Goal: Information Seeking & Learning: Learn about a topic

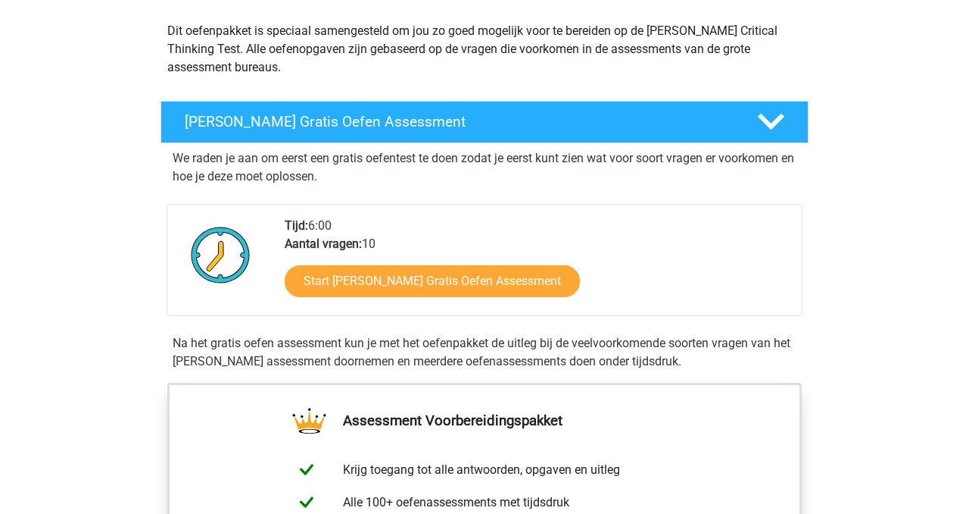
scroll to position [169, 0]
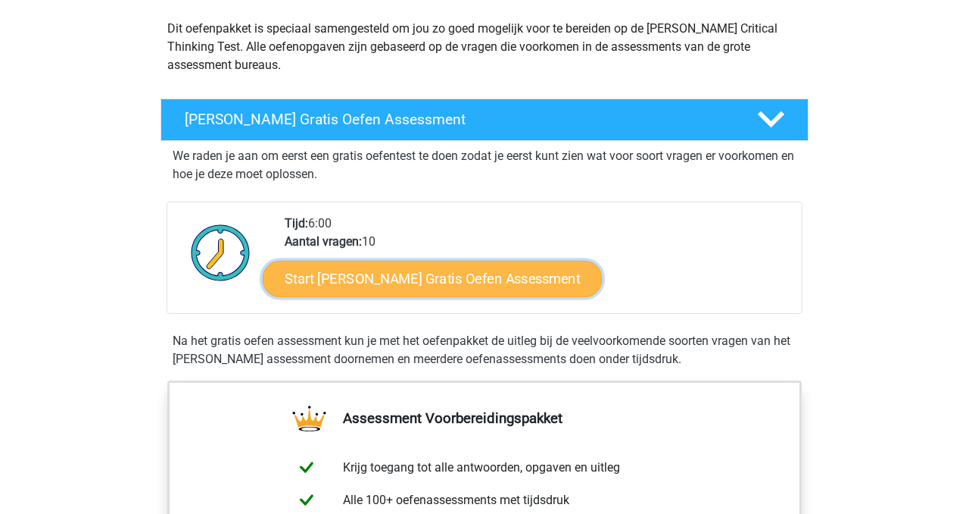
click at [448, 284] on link "Start [PERSON_NAME] Gratis Oefen Assessment" at bounding box center [433, 279] width 340 height 36
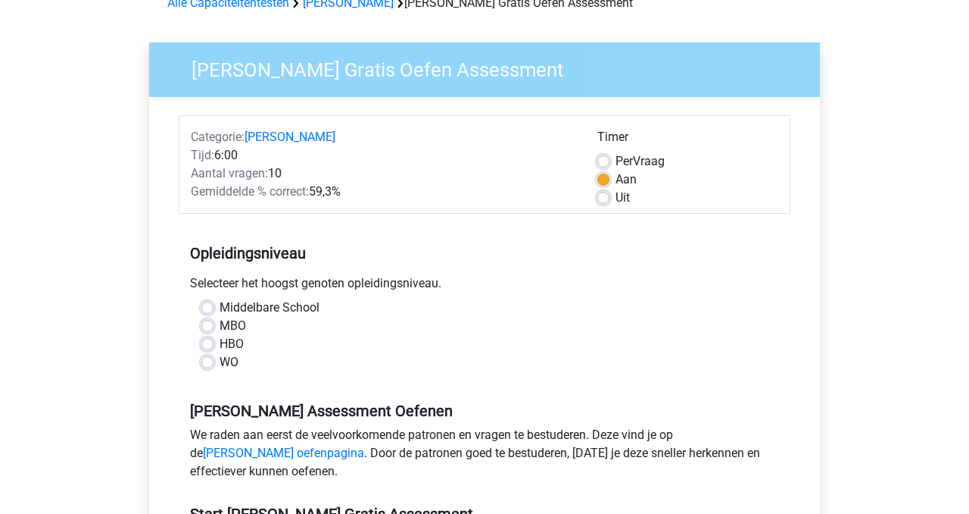
scroll to position [111, 0]
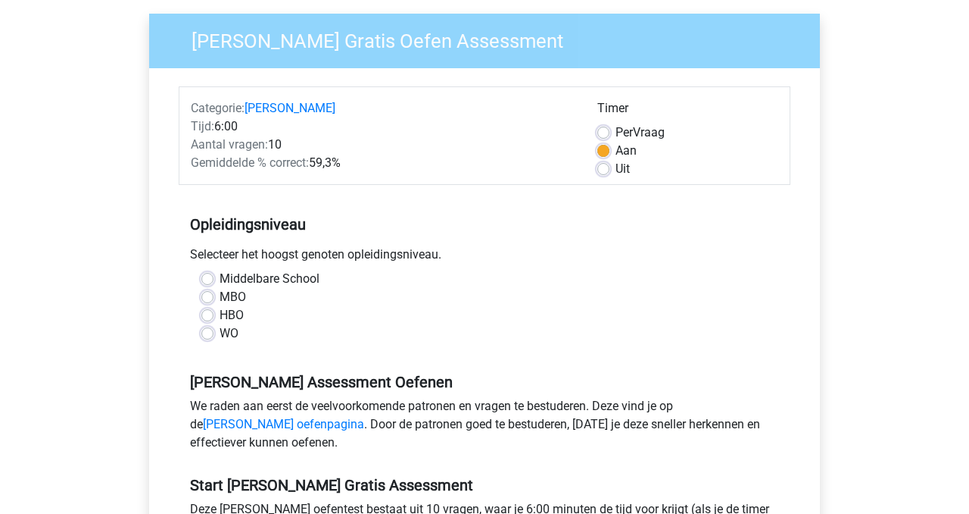
click at [220, 333] on label "WO" at bounding box center [229, 333] width 19 height 18
click at [208, 333] on input "WO" at bounding box center [207, 331] width 12 height 15
radio input "true"
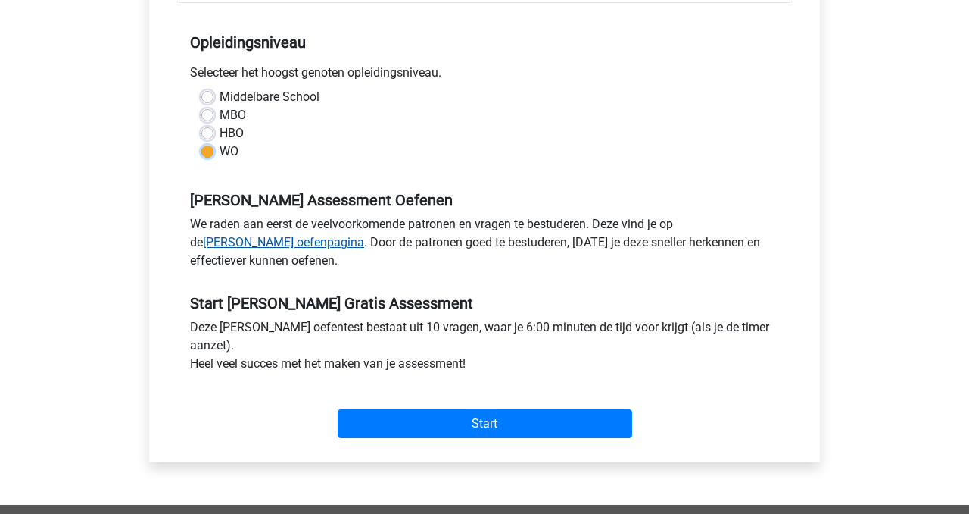
scroll to position [296, 0]
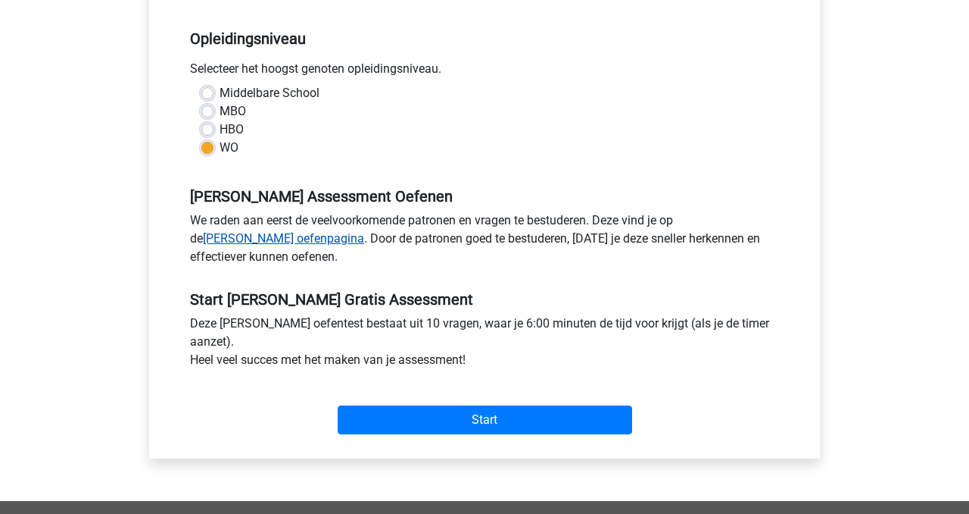
click at [232, 242] on link "Watson Glaser oefenpagina" at bounding box center [283, 238] width 161 height 14
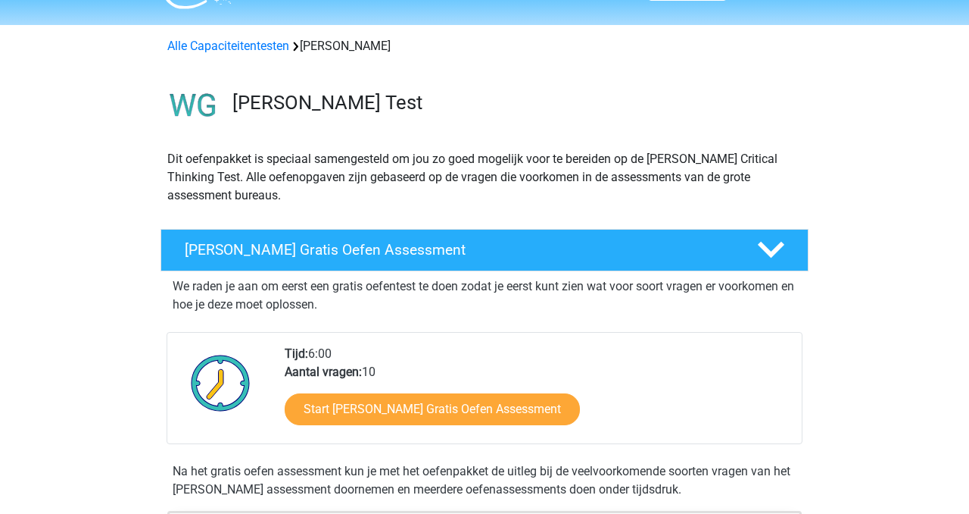
scroll to position [35, 0]
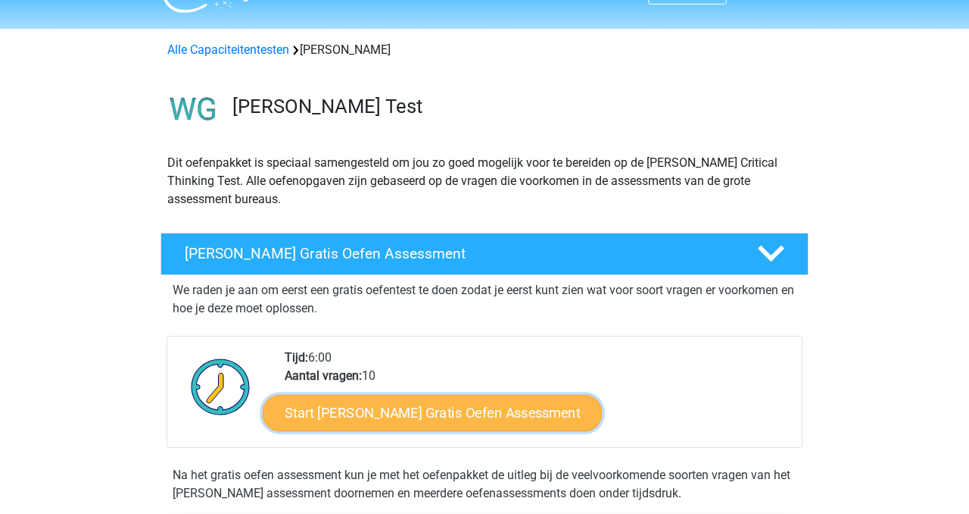
click at [437, 410] on link "Start [PERSON_NAME] Gratis Oefen Assessment" at bounding box center [433, 413] width 340 height 36
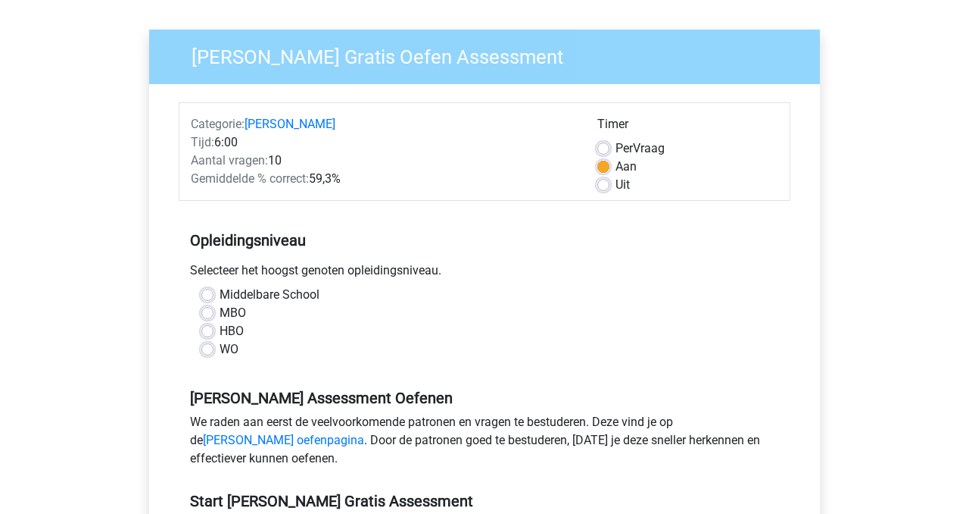
scroll to position [110, 0]
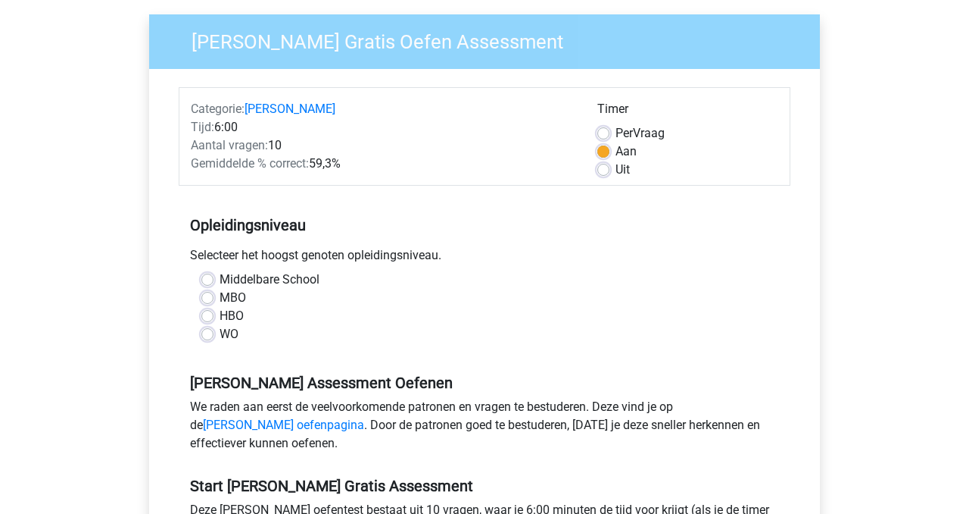
click at [220, 338] on label "WO" at bounding box center [229, 334] width 19 height 18
click at [209, 338] on input "WO" at bounding box center [207, 332] width 12 height 15
radio input "true"
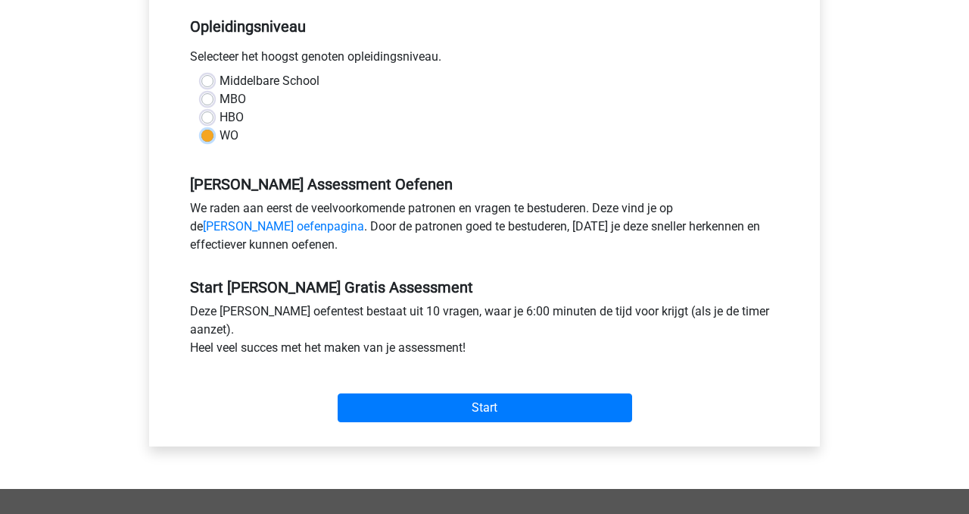
scroll to position [314, 0]
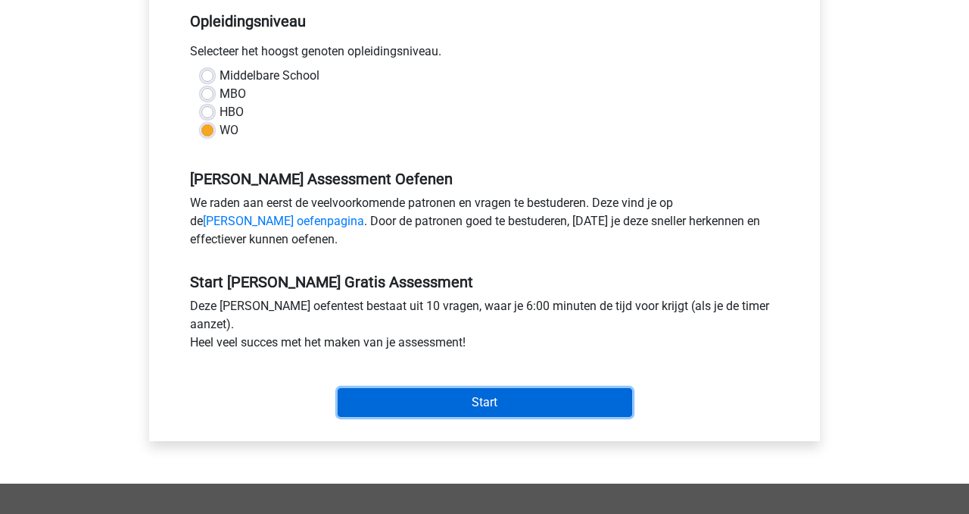
click at [430, 407] on input "Start" at bounding box center [485, 402] width 295 height 29
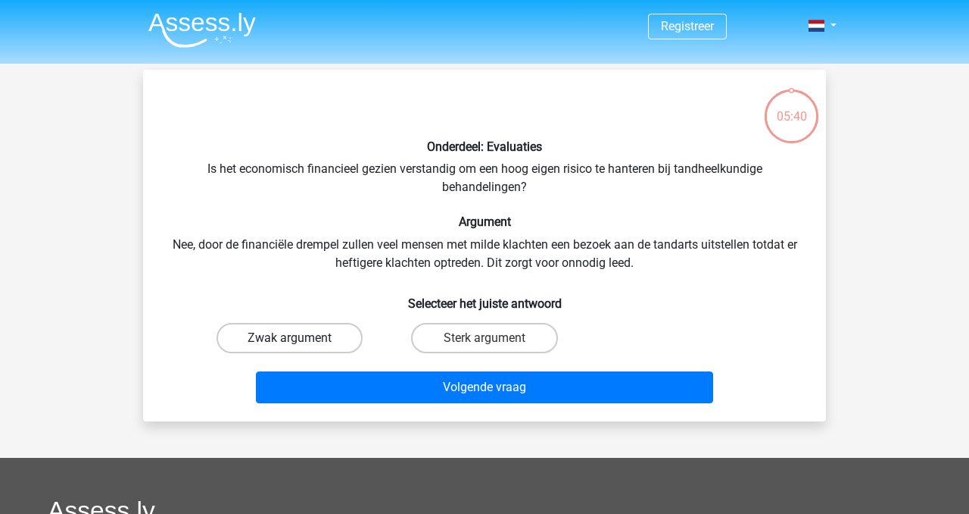
click at [312, 338] on label "Zwak argument" at bounding box center [290, 338] width 146 height 30
click at [300, 338] on input "Zwak argument" at bounding box center [295, 343] width 10 height 10
radio input "true"
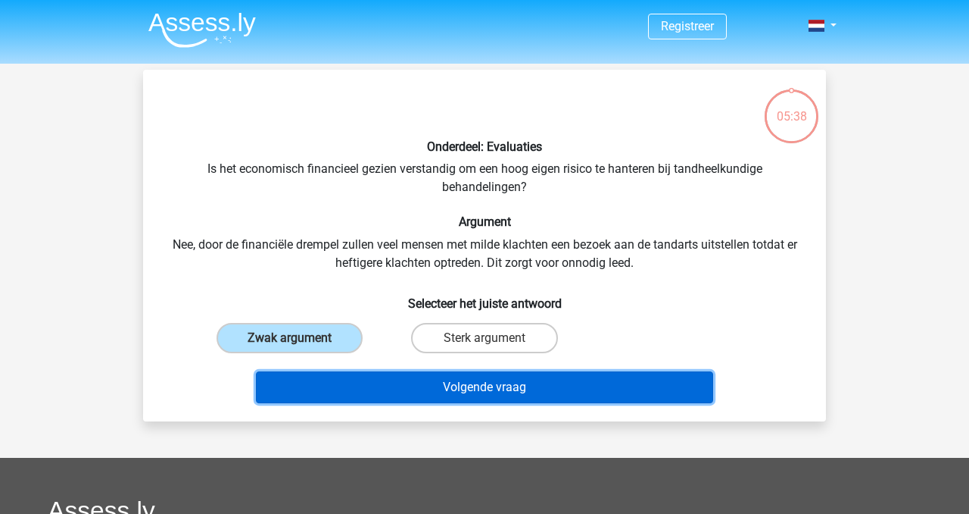
click at [469, 387] on button "Volgende vraag" at bounding box center [485, 387] width 458 height 32
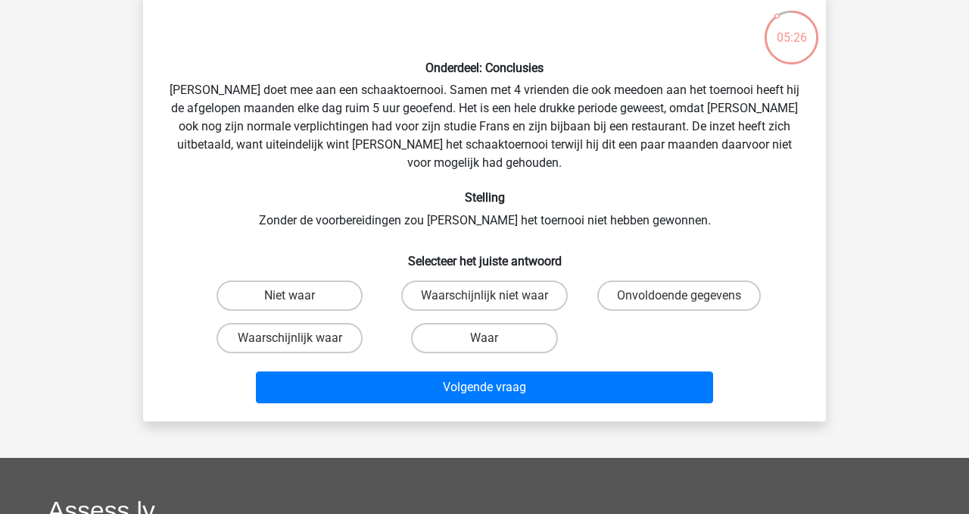
scroll to position [80, 0]
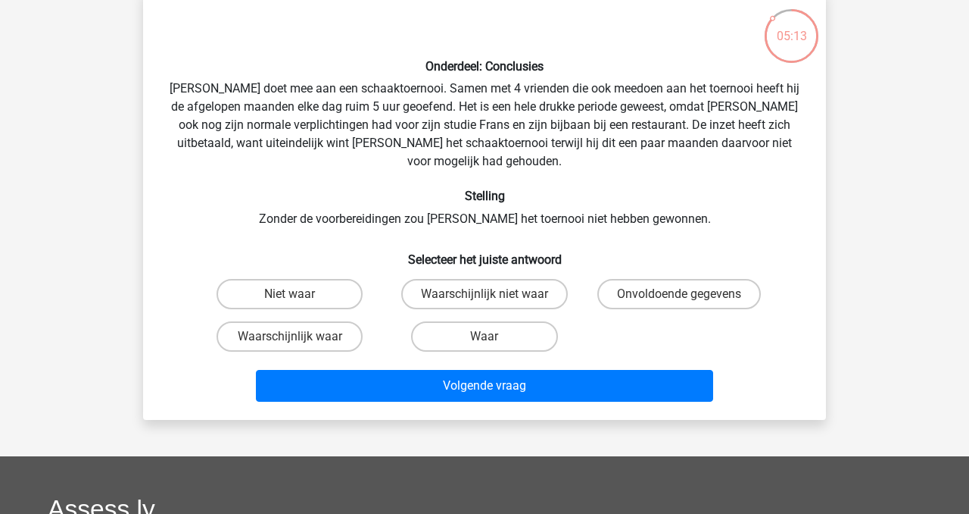
click at [291, 336] on input "Waarschijnlijk waar" at bounding box center [295, 341] width 10 height 10
radio input "true"
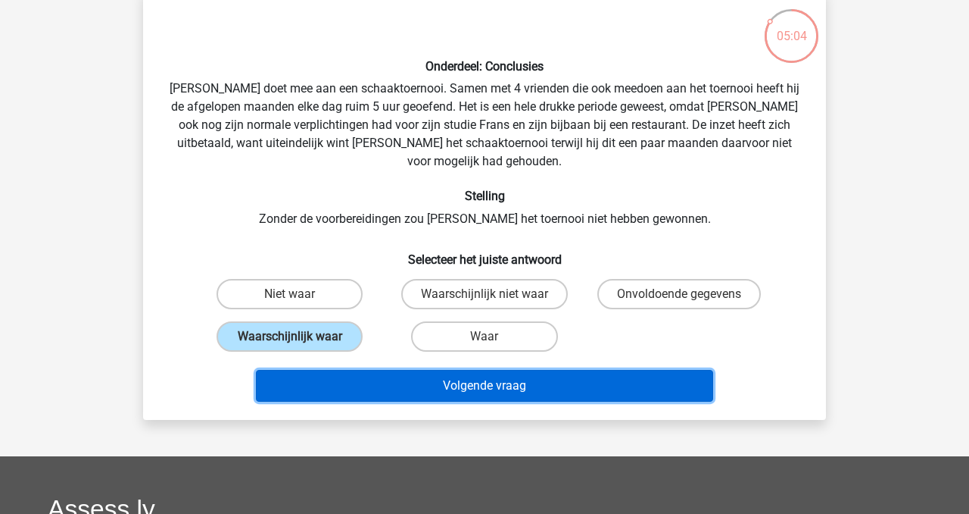
click at [488, 370] on button "Volgende vraag" at bounding box center [485, 386] width 458 height 32
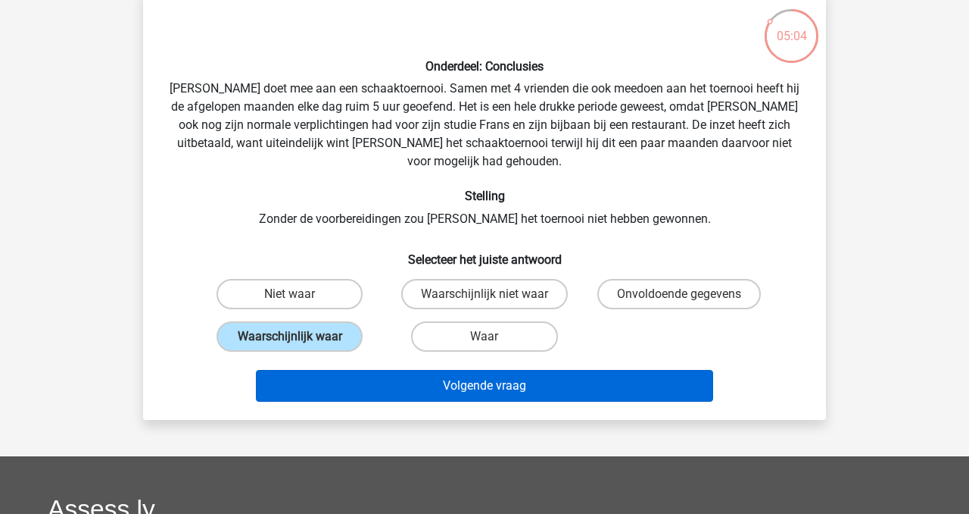
scroll to position [70, 0]
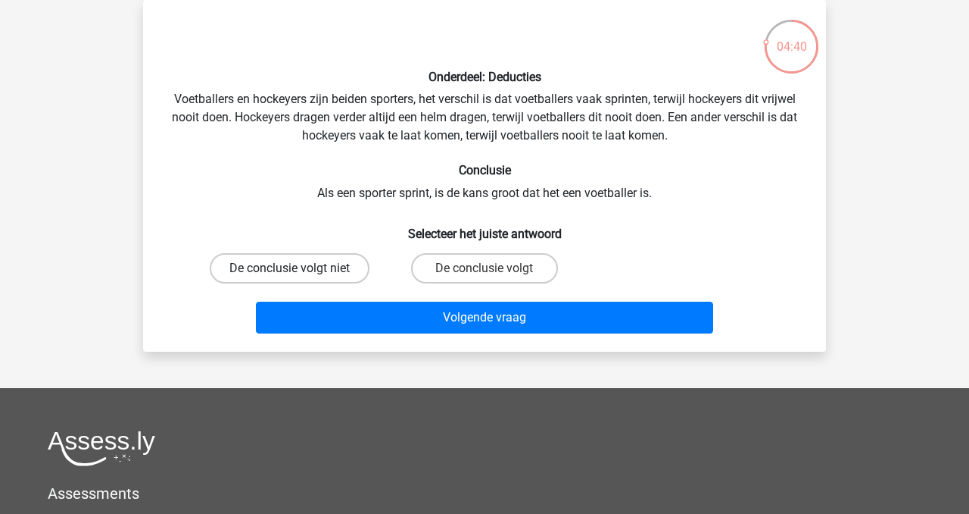
click at [311, 270] on label "De conclusie volgt niet" at bounding box center [290, 268] width 160 height 30
click at [300, 270] on input "De conclusie volgt niet" at bounding box center [295, 273] width 10 height 10
radio input "true"
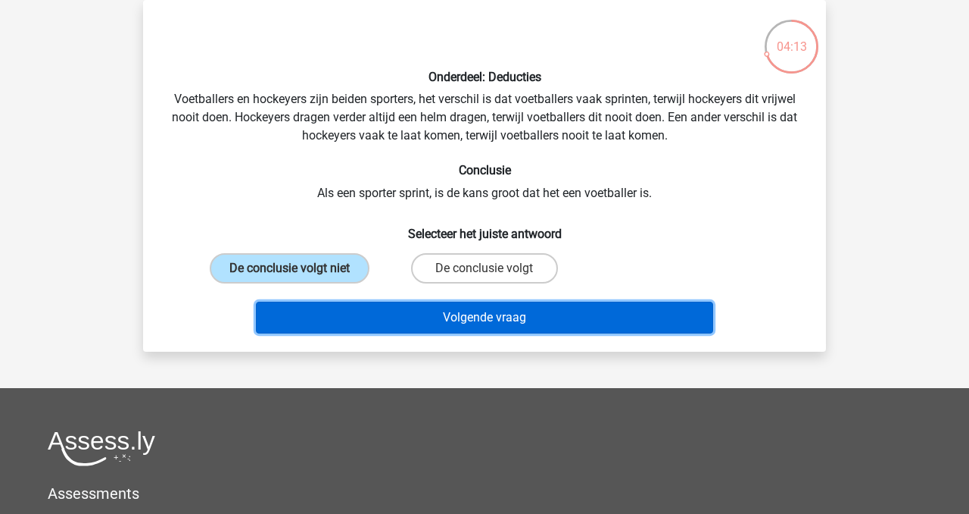
click at [491, 314] on button "Volgende vraag" at bounding box center [485, 317] width 458 height 32
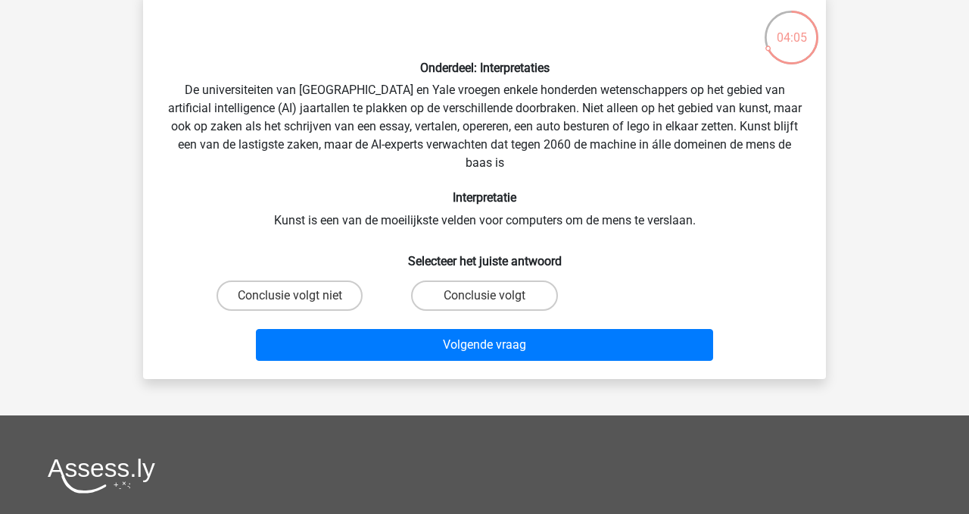
scroll to position [78, 0]
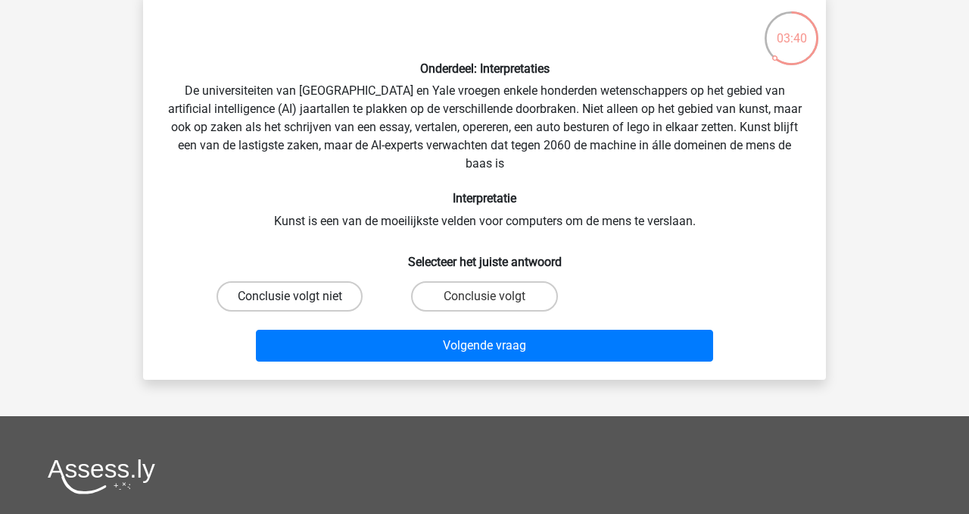
click at [288, 302] on label "Conclusie volgt niet" at bounding box center [290, 296] width 146 height 30
click at [290, 302] on input "Conclusie volgt niet" at bounding box center [295, 301] width 10 height 10
radio input "true"
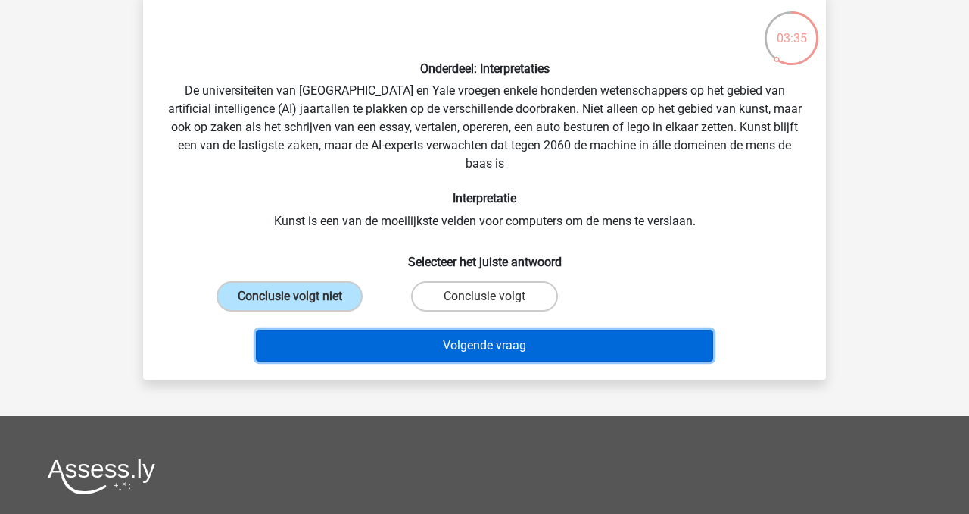
click at [492, 348] on button "Volgende vraag" at bounding box center [485, 345] width 458 height 32
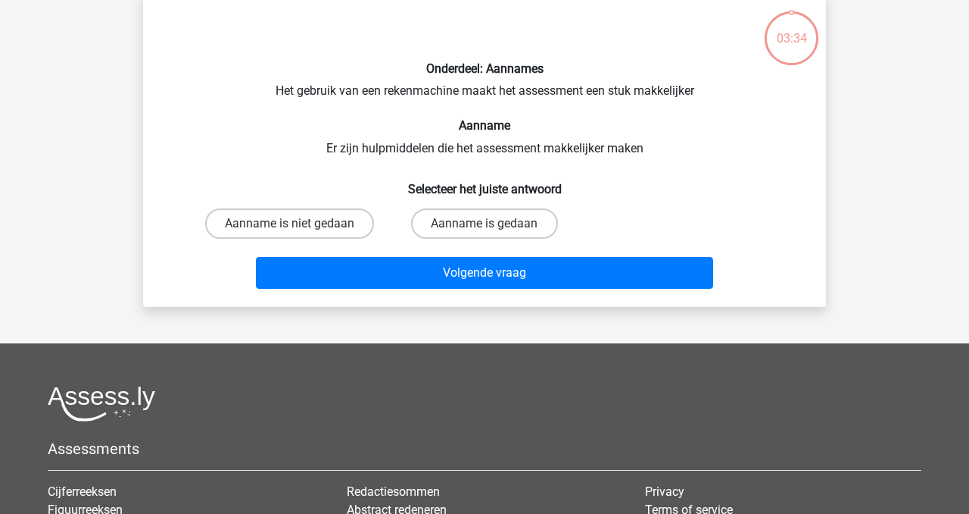
scroll to position [70, 0]
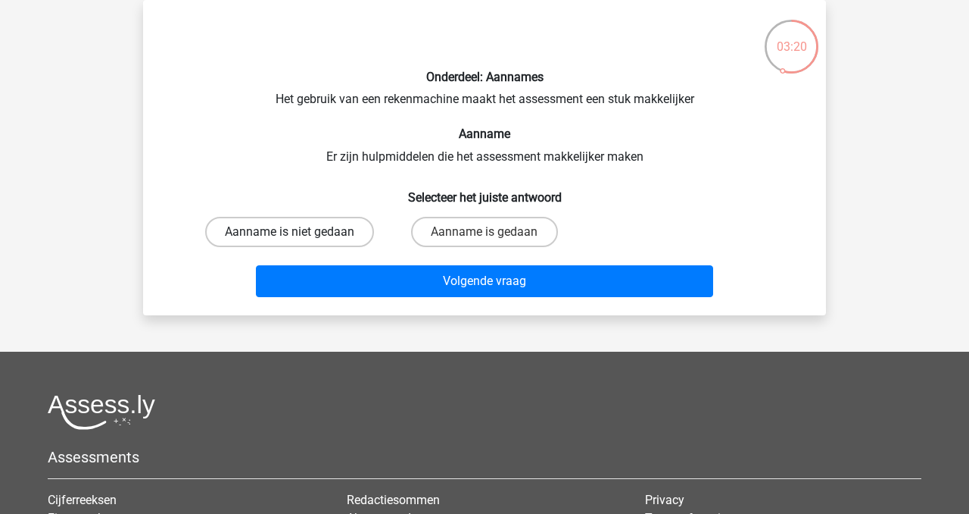
click at [293, 230] on label "Aanname is niet gedaan" at bounding box center [289, 232] width 169 height 30
click at [293, 232] on input "Aanname is niet gedaan" at bounding box center [295, 237] width 10 height 10
radio input "true"
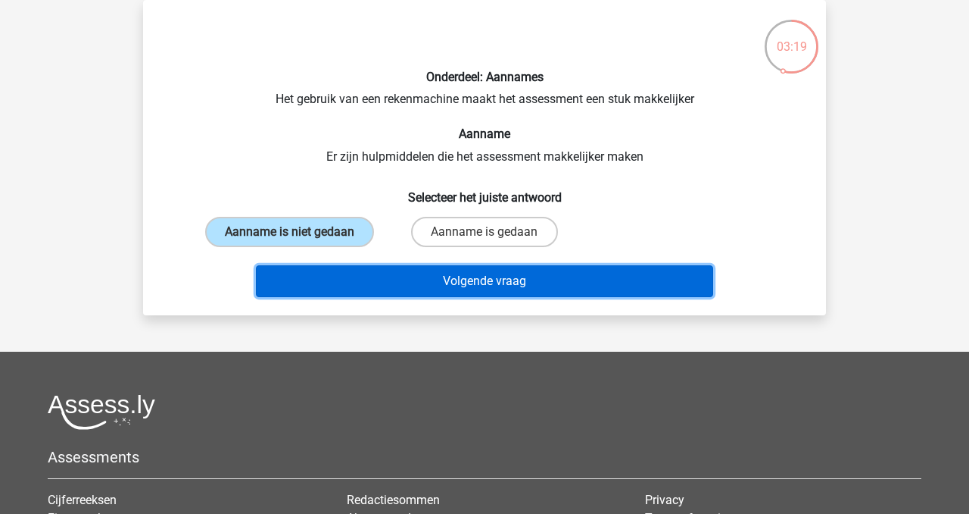
click at [467, 283] on button "Volgende vraag" at bounding box center [485, 281] width 458 height 32
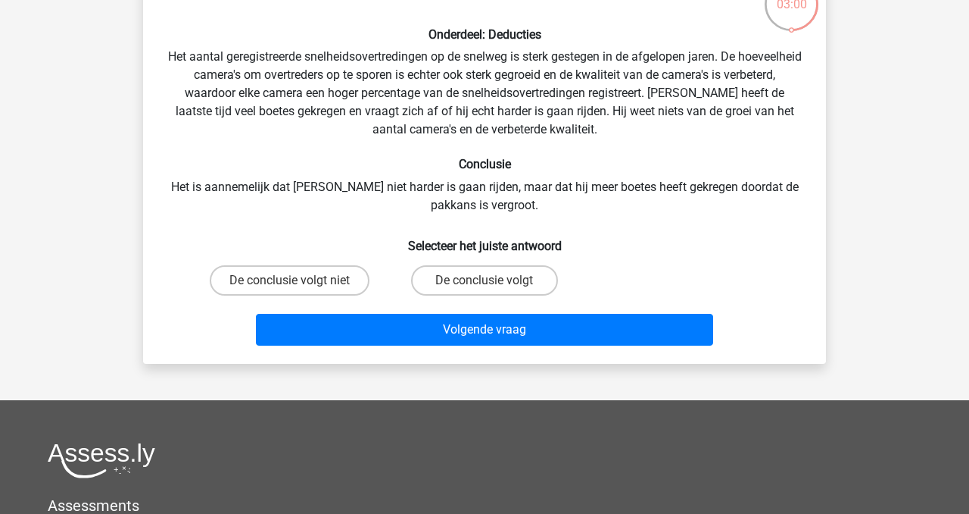
scroll to position [111, 0]
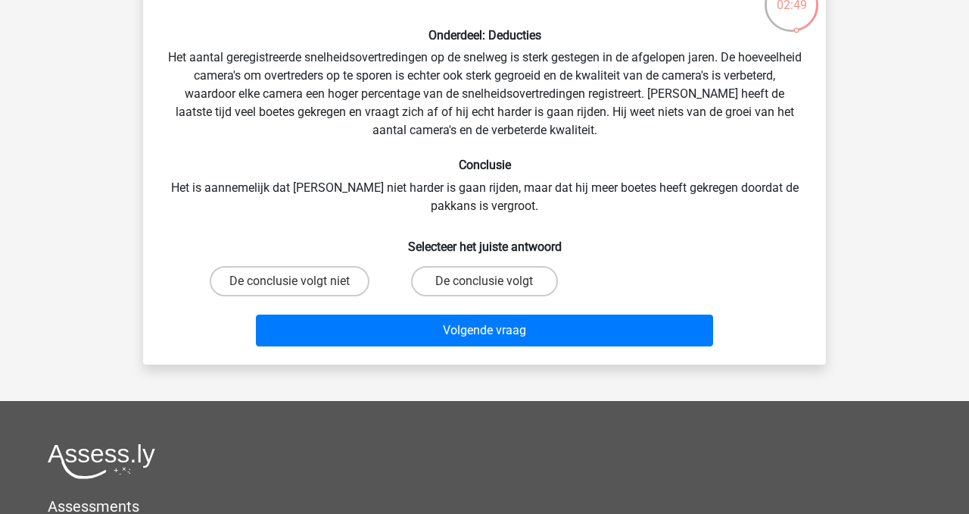
click at [297, 283] on input "De conclusie volgt niet" at bounding box center [295, 286] width 10 height 10
radio input "true"
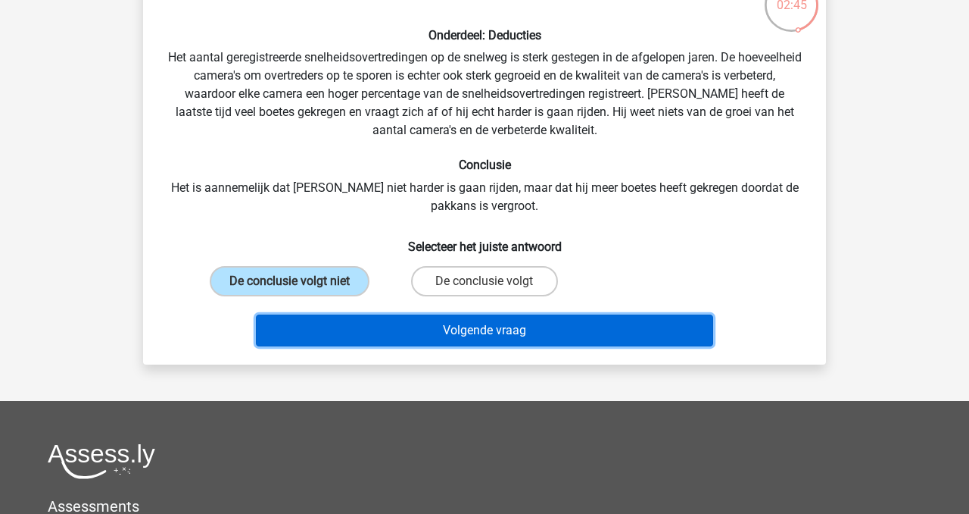
click at [445, 331] on button "Volgende vraag" at bounding box center [485, 330] width 458 height 32
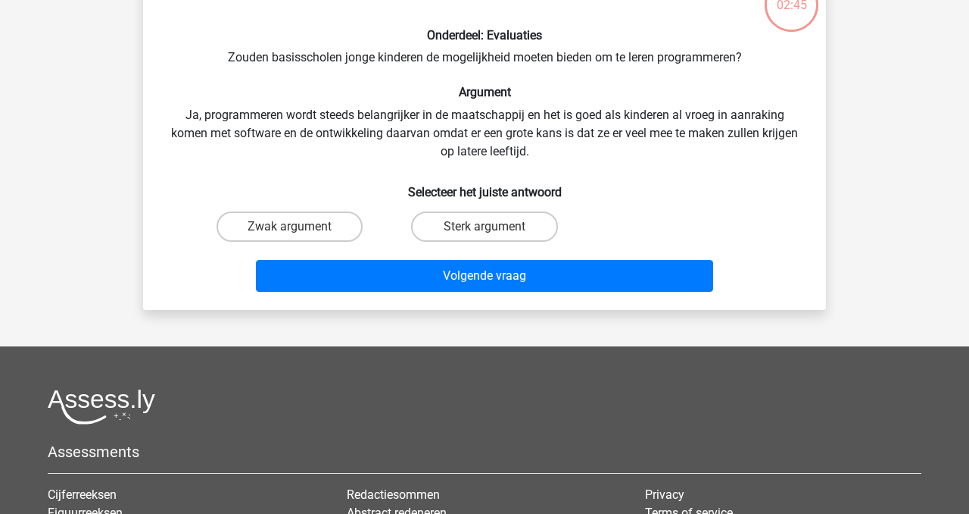
scroll to position [70, 0]
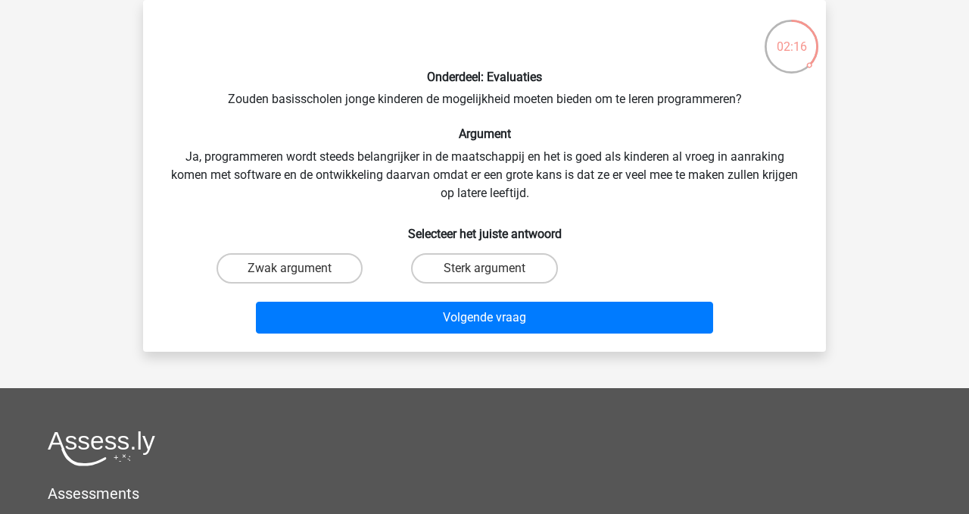
click at [489, 270] on input "Sterk argument" at bounding box center [490, 273] width 10 height 10
radio input "true"
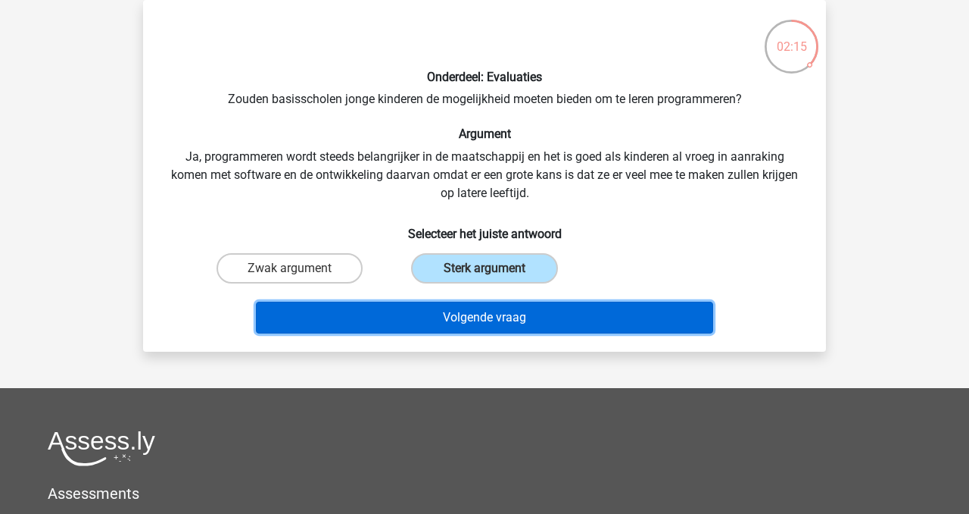
click at [497, 316] on button "Volgende vraag" at bounding box center [485, 317] width 458 height 32
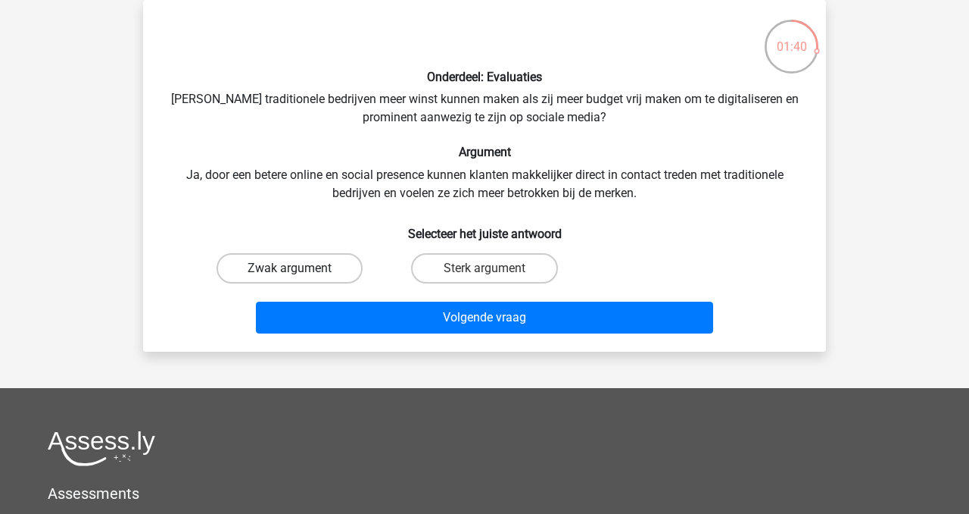
click at [301, 272] on label "Zwak argument" at bounding box center [290, 268] width 146 height 30
click at [300, 272] on input "Zwak argument" at bounding box center [295, 273] width 10 height 10
radio input "true"
click at [492, 270] on input "Sterk argument" at bounding box center [490, 273] width 10 height 10
radio input "true"
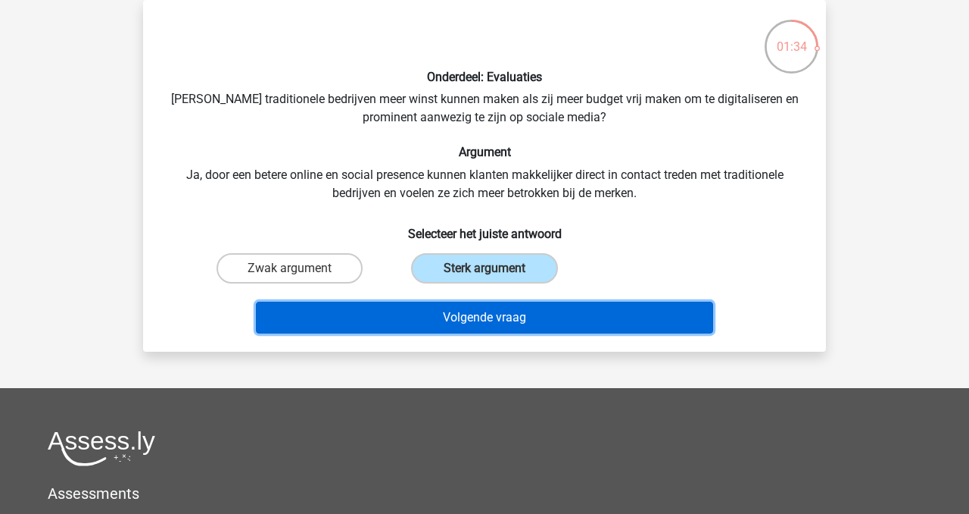
click at [501, 320] on button "Volgende vraag" at bounding box center [485, 317] width 458 height 32
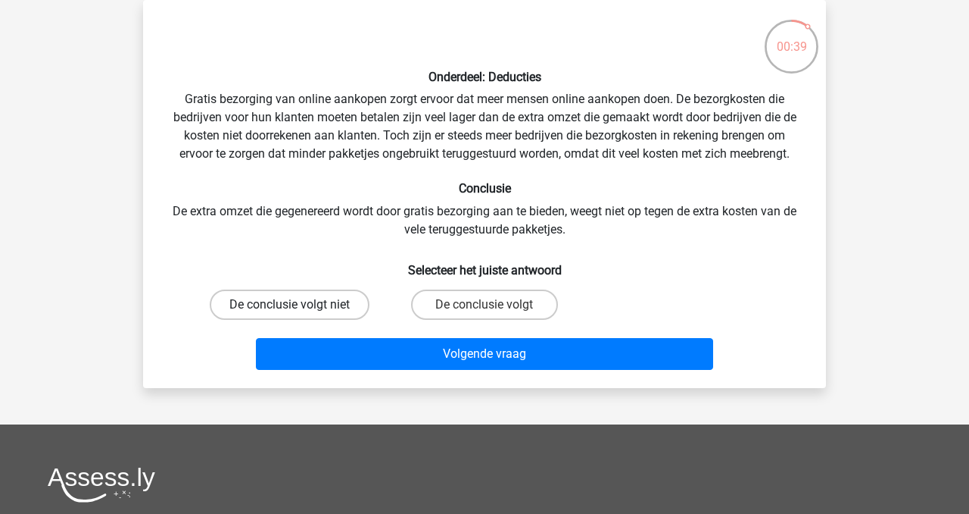
click at [311, 307] on label "De conclusie volgt niet" at bounding box center [290, 304] width 160 height 30
click at [300, 307] on input "De conclusie volgt niet" at bounding box center [295, 309] width 10 height 10
radio input "true"
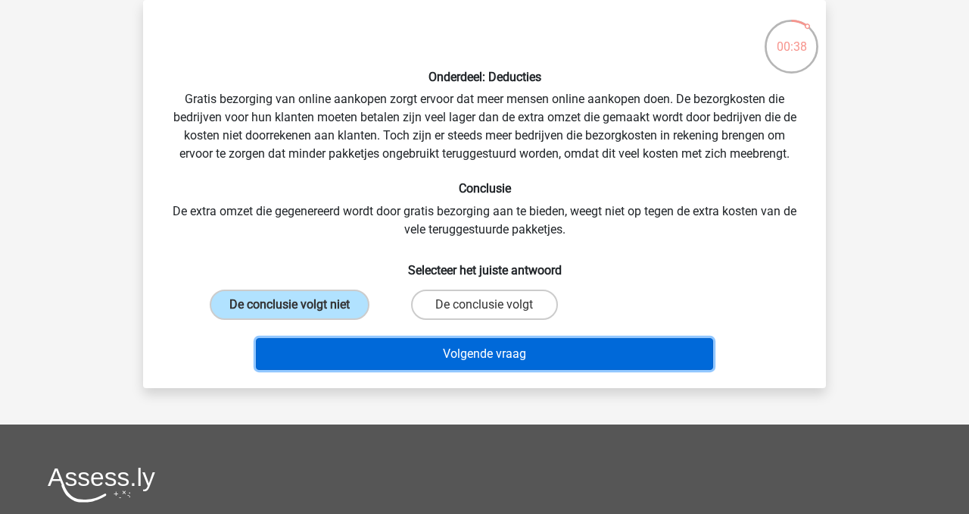
click at [427, 359] on button "Volgende vraag" at bounding box center [485, 354] width 458 height 32
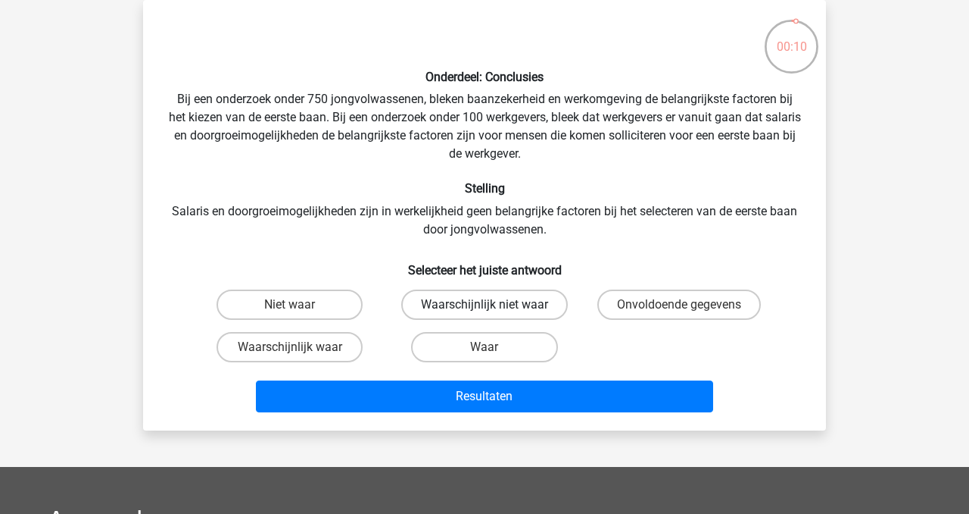
click at [512, 308] on label "Waarschijnlijk niet waar" at bounding box center [484, 304] width 167 height 30
click at [495, 308] on input "Waarschijnlijk niet waar" at bounding box center [490, 309] width 10 height 10
radio input "true"
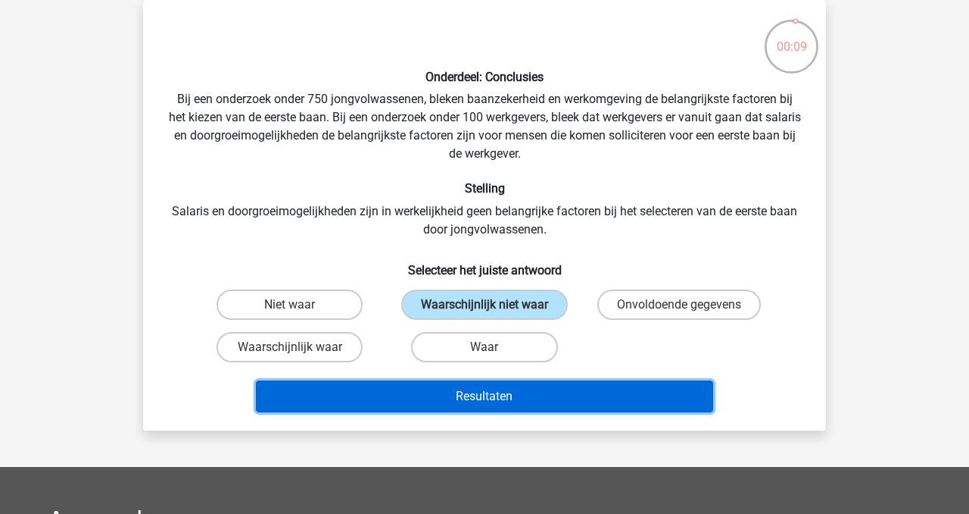
click at [526, 398] on button "Resultaten" at bounding box center [485, 396] width 458 height 32
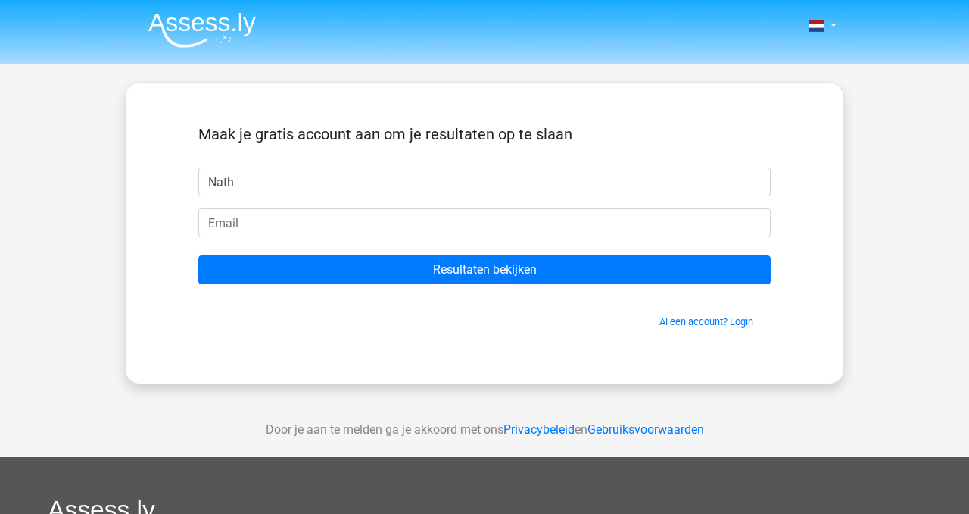
type input "[PERSON_NAME]"
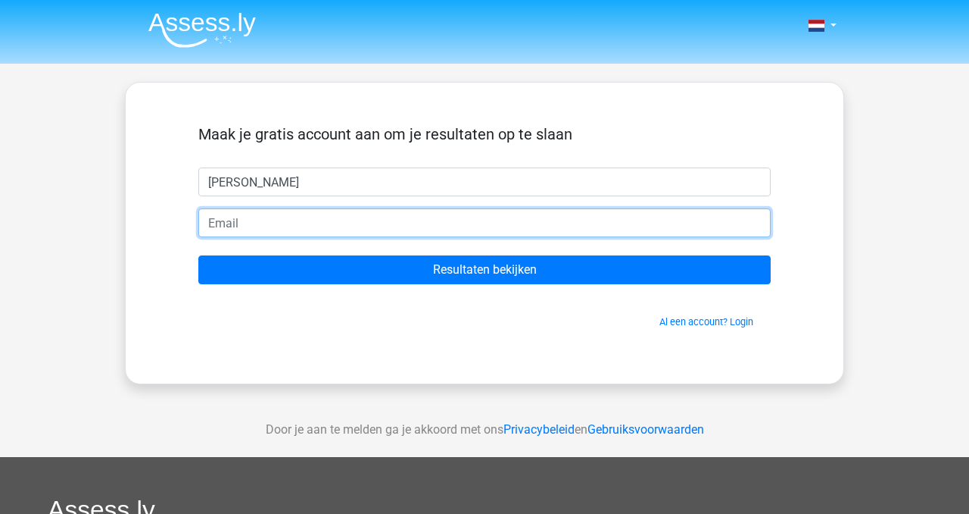
click at [286, 226] on input "email" at bounding box center [484, 222] width 573 height 29
type input "[EMAIL_ADDRESS][DOMAIN_NAME]"
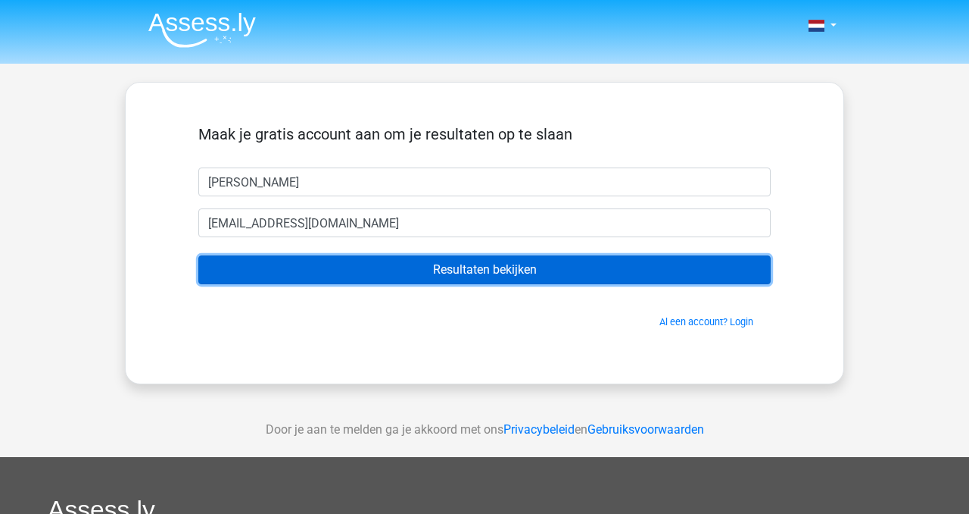
click at [457, 270] on input "Resultaten bekijken" at bounding box center [484, 269] width 573 height 29
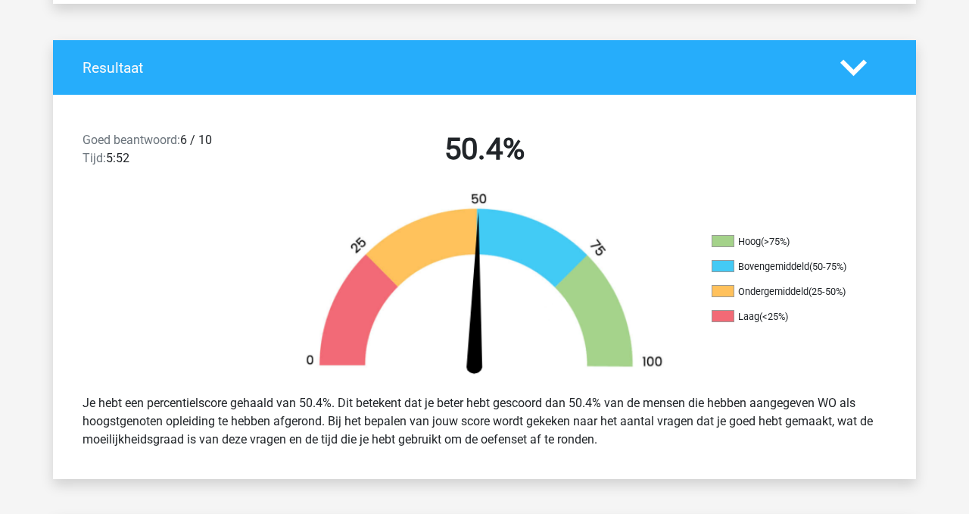
scroll to position [279, 0]
